Goal: Information Seeking & Learning: Learn about a topic

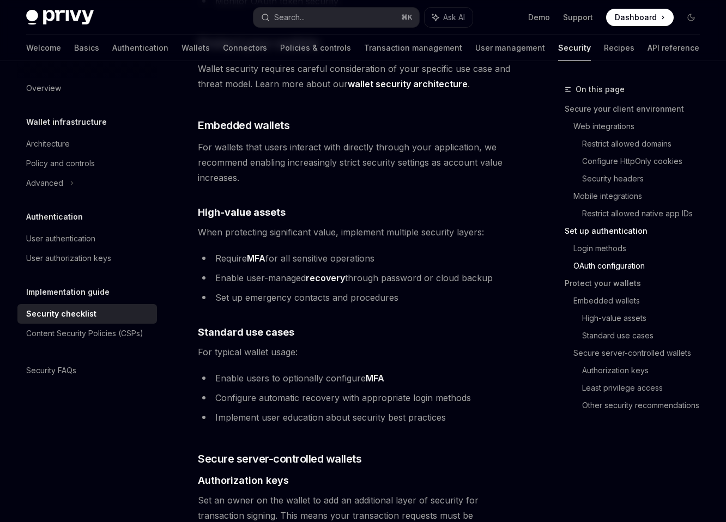
scroll to position [1513, 0]
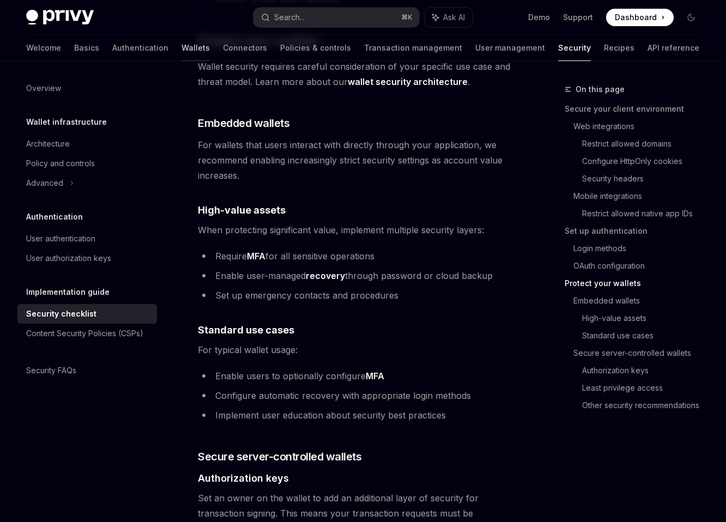
click at [182, 54] on link "Wallets" at bounding box center [196, 48] width 28 height 26
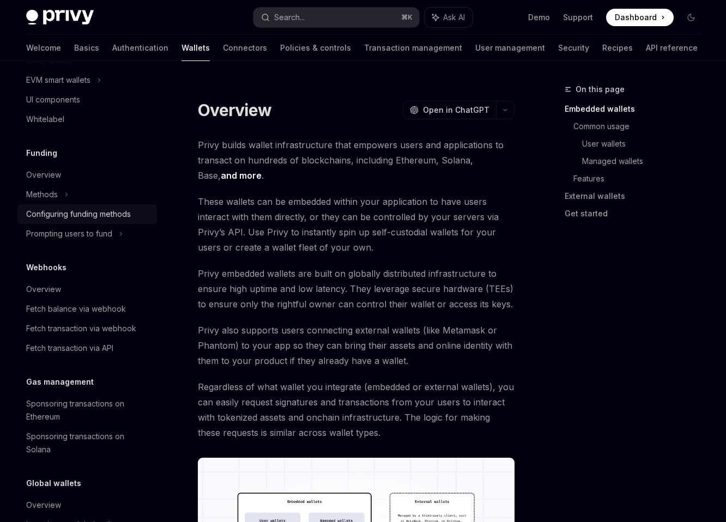
scroll to position [421, 0]
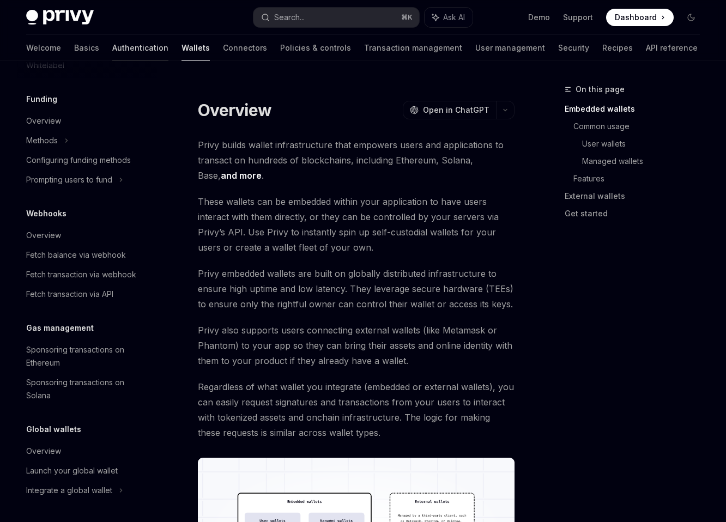
click at [112, 52] on link "Authentication" at bounding box center [140, 48] width 56 height 26
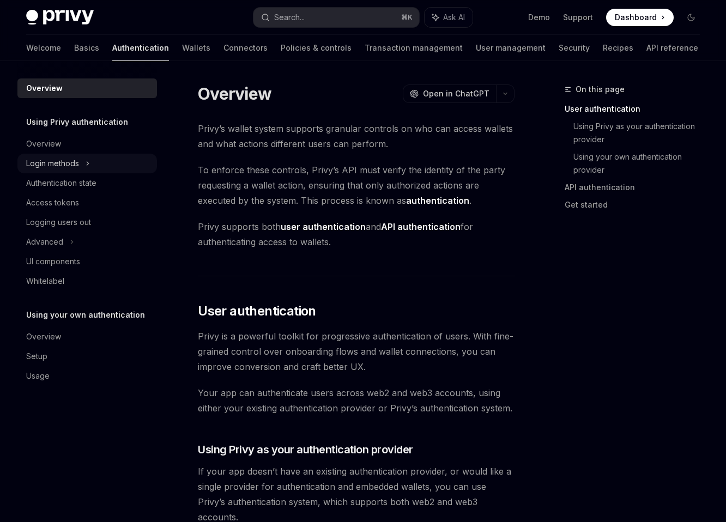
click at [51, 164] on div "Login methods" at bounding box center [52, 163] width 53 height 13
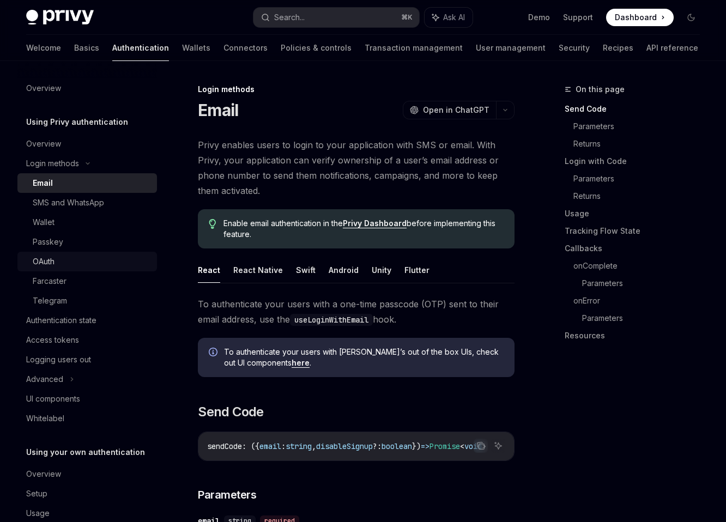
click at [52, 252] on link "OAuth" at bounding box center [87, 262] width 140 height 20
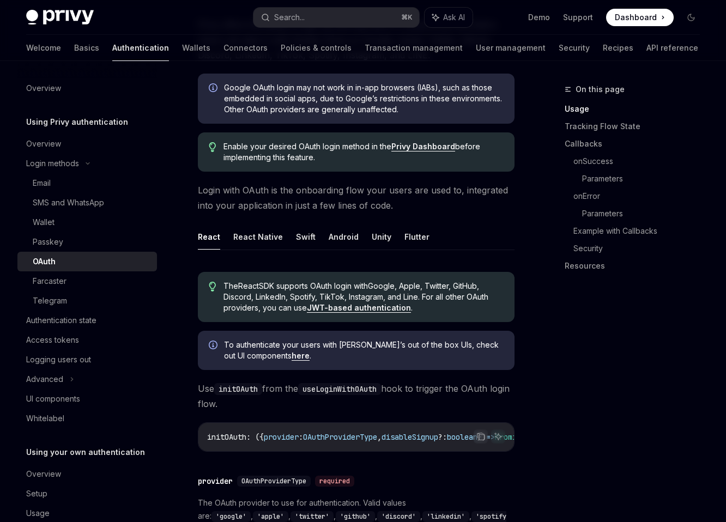
scroll to position [131, 0]
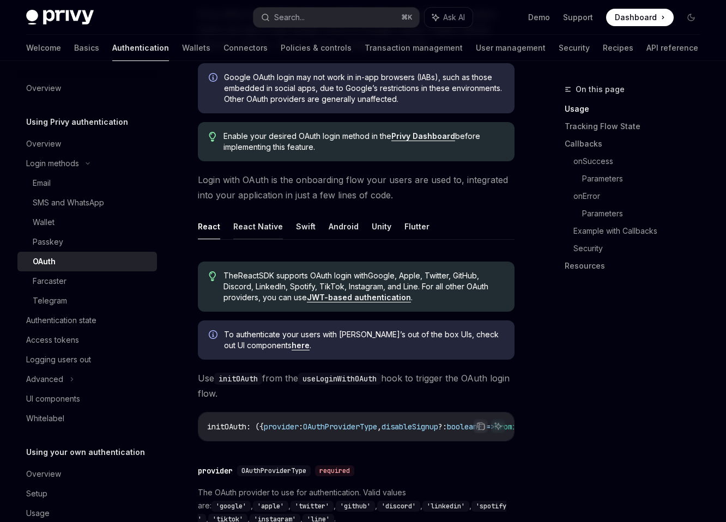
click at [256, 229] on button "React Native" at bounding box center [258, 227] width 50 height 26
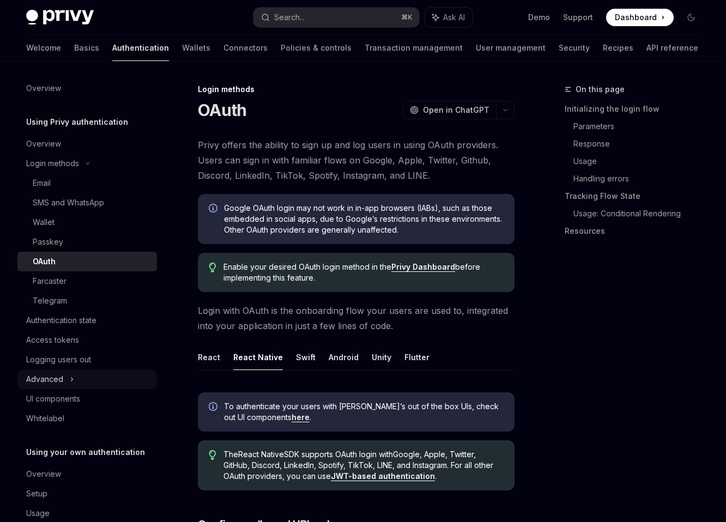
click at [70, 380] on icon at bounding box center [72, 379] width 4 height 13
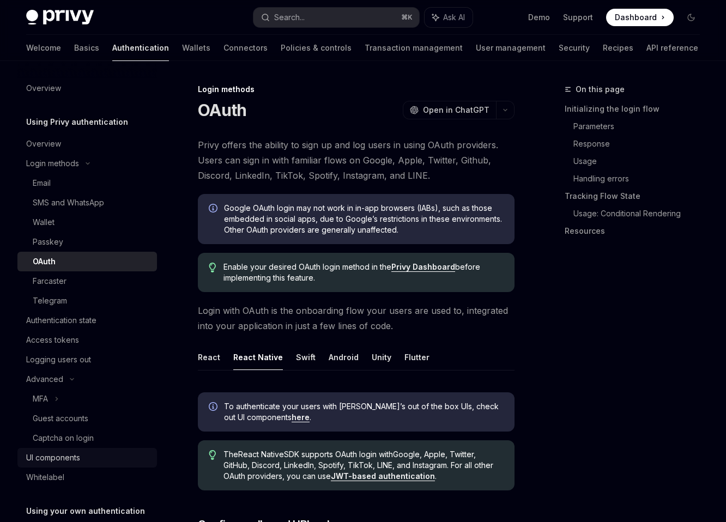
click at [50, 457] on div "UI components" at bounding box center [53, 457] width 54 height 13
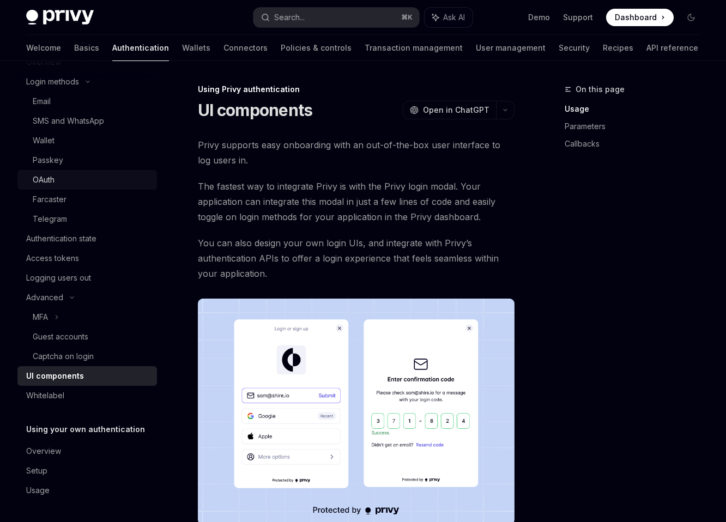
click at [55, 180] on div "OAuth" at bounding box center [92, 179] width 118 height 13
type textarea "*"
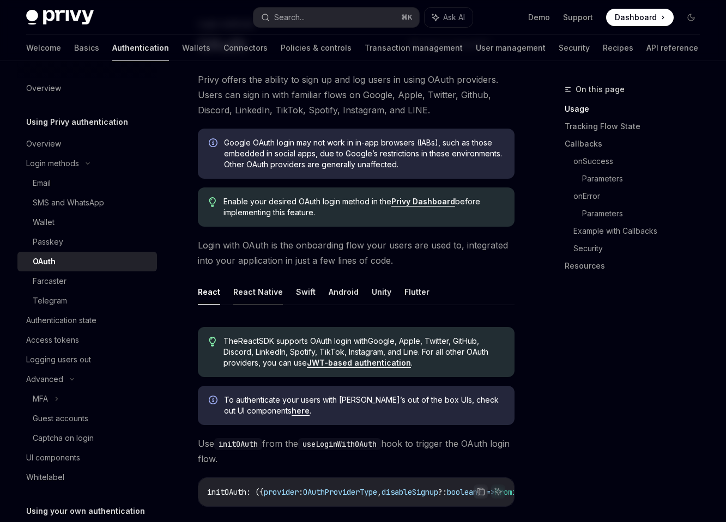
scroll to position [59, 0]
